Goal: Information Seeking & Learning: Learn about a topic

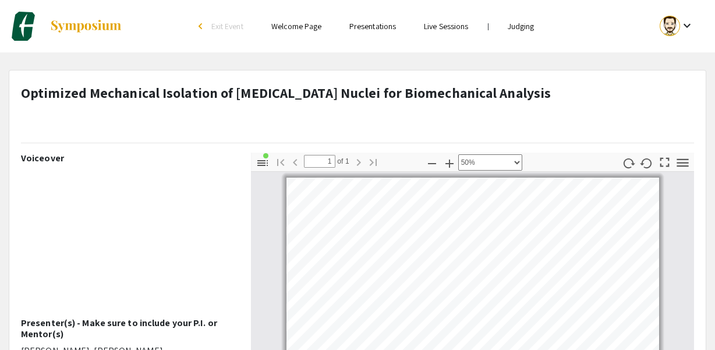
select select "0.5"
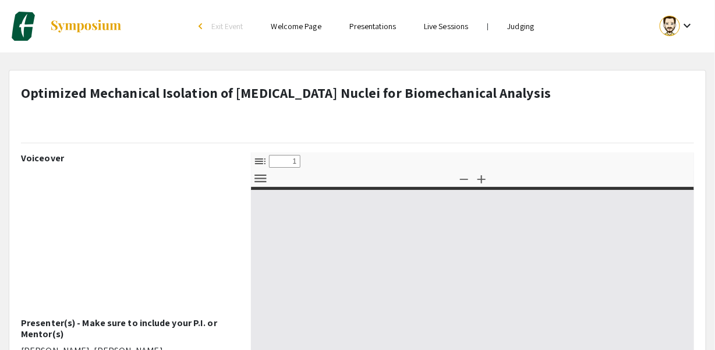
select select "custom"
type input "0"
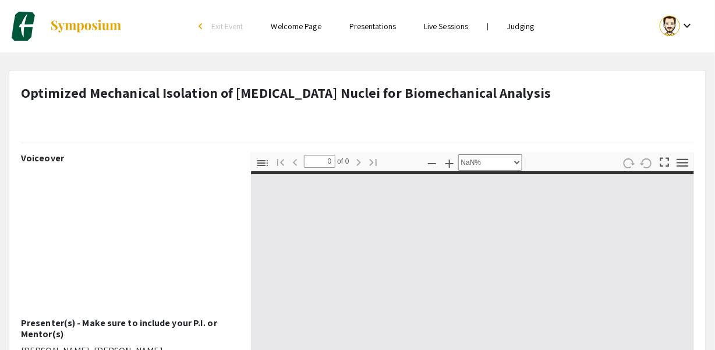
select select "auto"
type input "1"
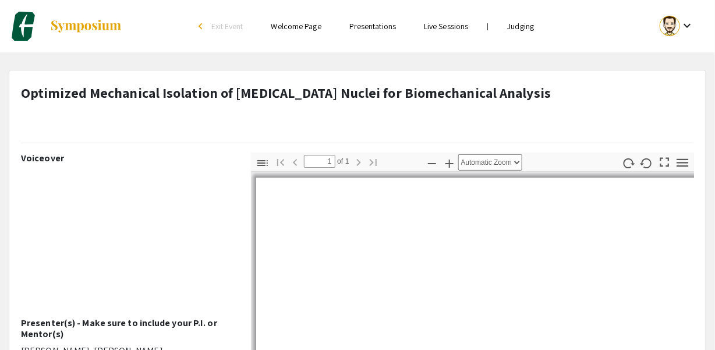
select select "0.5"
